Goal: Ask a question

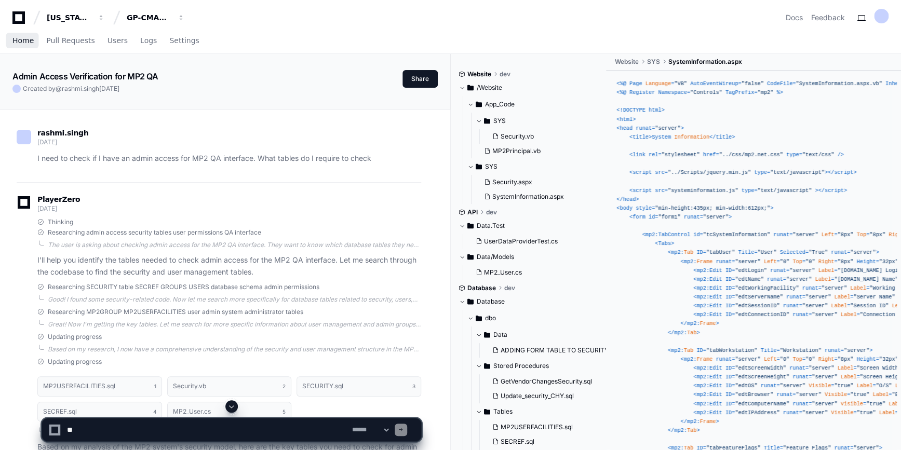
click at [15, 42] on span "Home" at bounding box center [22, 40] width 21 height 6
click at [21, 39] on span "Home" at bounding box center [22, 40] width 21 height 6
click at [19, 39] on span "Home" at bounding box center [22, 40] width 21 height 6
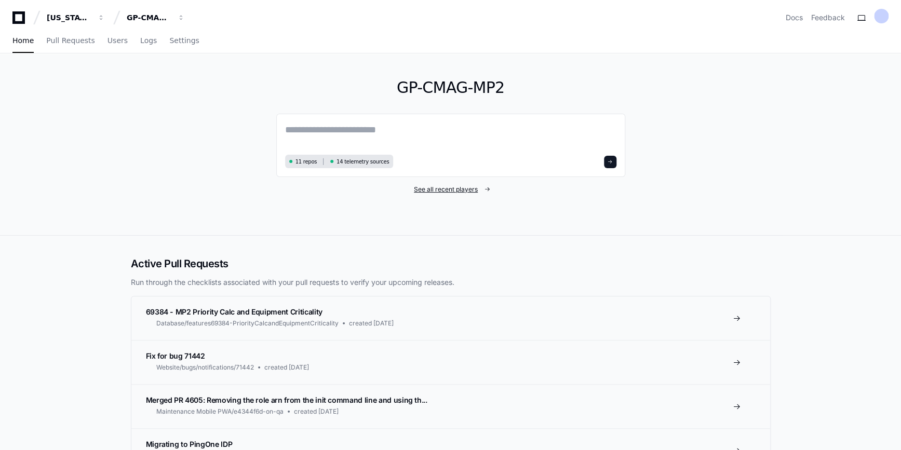
click at [466, 186] on span "See all recent players" at bounding box center [446, 189] width 64 height 8
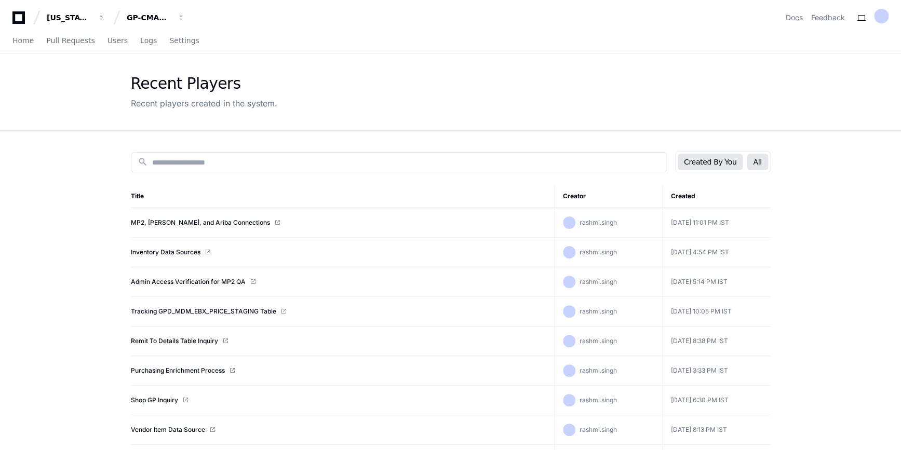
click at [758, 164] on button "All" at bounding box center [757, 162] width 21 height 17
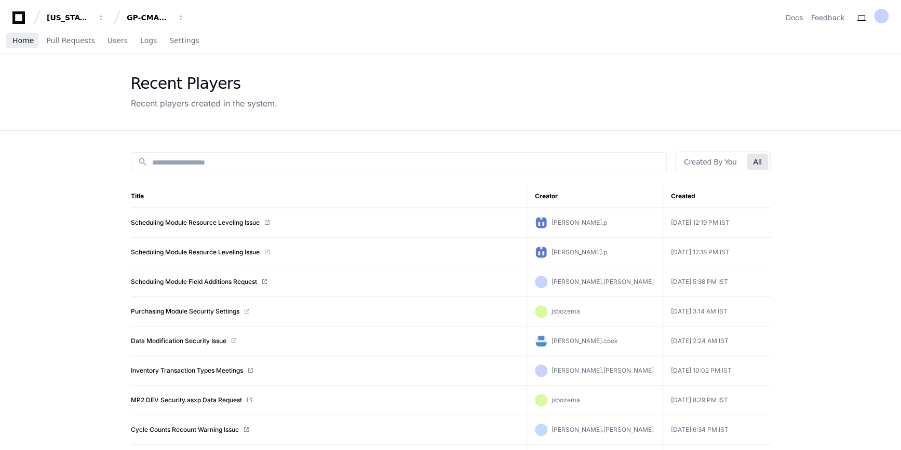
click at [21, 44] on span "Home" at bounding box center [22, 40] width 21 height 6
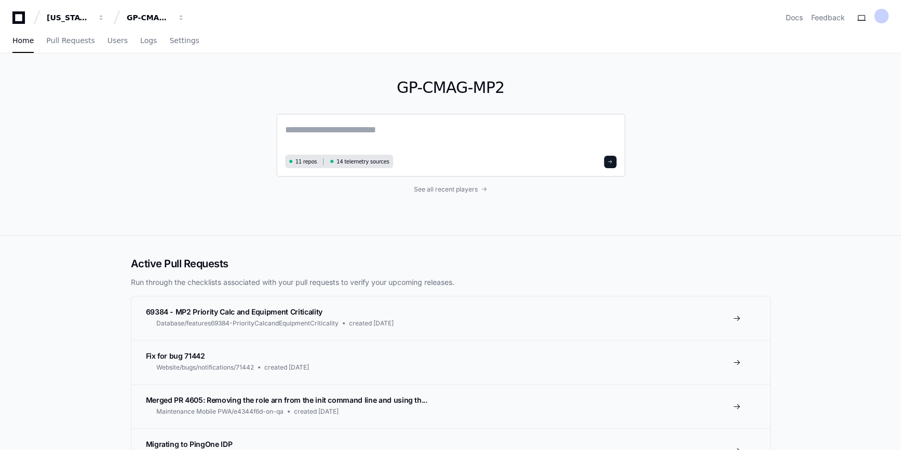
click at [318, 126] on textarea at bounding box center [450, 137] width 331 height 29
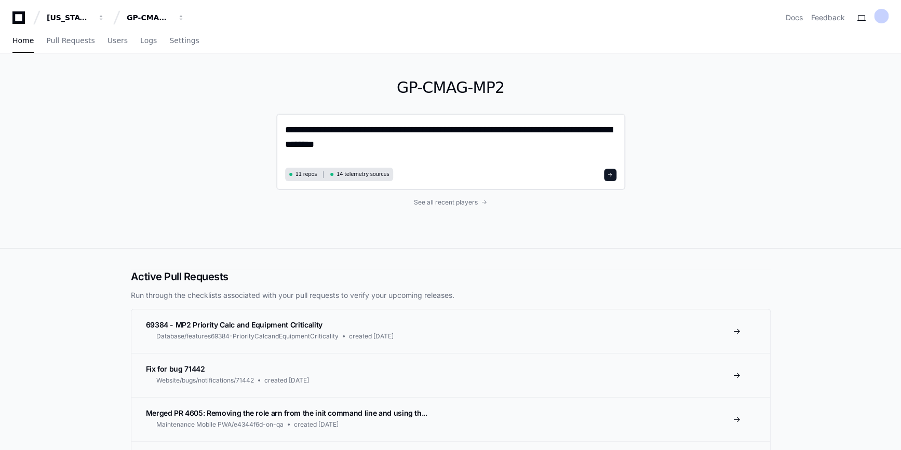
type textarea "**********"
